Goal: Register for event/course

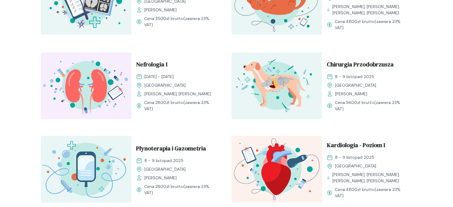
scroll to position [268, 0]
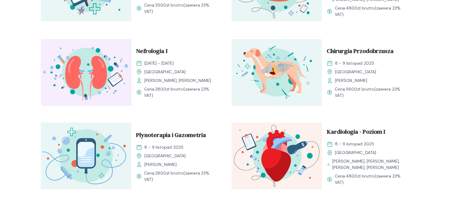
click at [109, 63] on img at bounding box center [86, 72] width 91 height 67
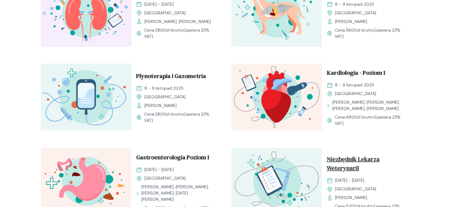
scroll to position [387, 0]
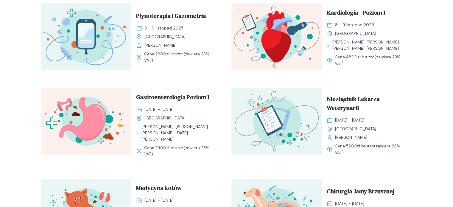
click at [99, 114] on img at bounding box center [86, 121] width 91 height 67
click at [188, 99] on span "Gastroenterologia Poziom I" at bounding box center [172, 98] width 73 height 11
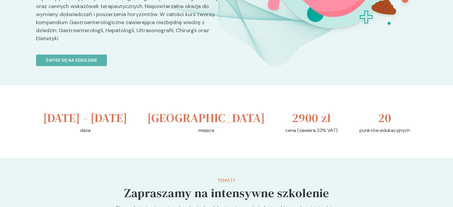
scroll to position [149, 0]
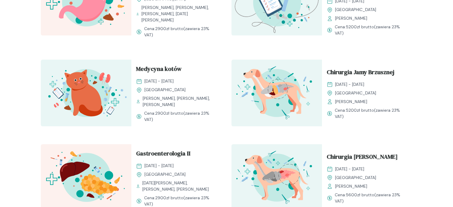
scroll to position [537, 0]
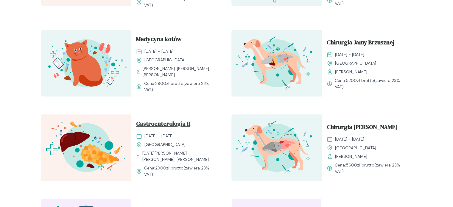
click at [177, 123] on span "Gastroenterologia II" at bounding box center [163, 124] width 54 height 11
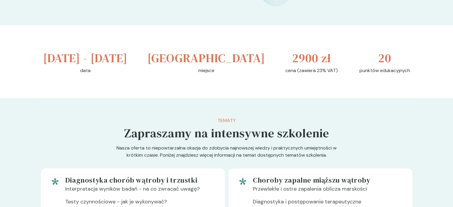
scroll to position [209, 0]
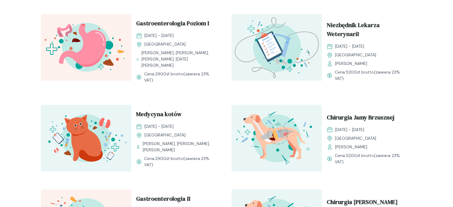
scroll to position [447, 0]
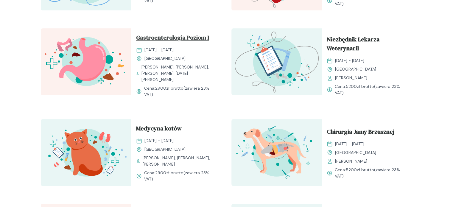
click at [196, 41] on span "Gastroenterologia Poziom I" at bounding box center [172, 38] width 73 height 11
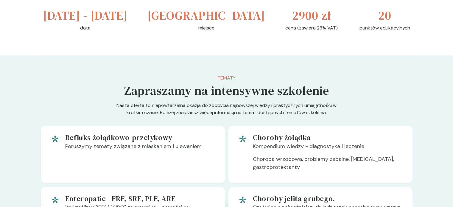
scroll to position [238, 0]
